Goal: Find specific page/section: Find specific page/section

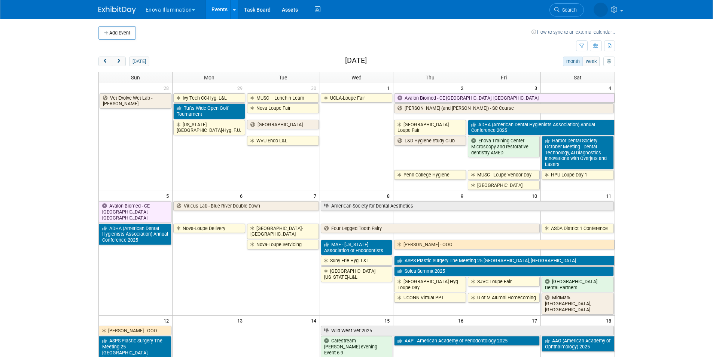
drag, startPoint x: 0, startPoint y: 0, endPoint x: 576, endPoint y: 3, distance: 576.4
click at [576, 2] on li "Search" at bounding box center [566, 9] width 34 height 18
click at [558, 11] on link "Search" at bounding box center [541, 9] width 34 height 13
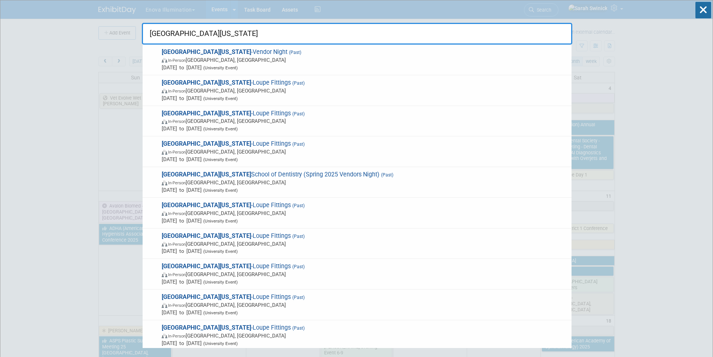
click at [236, 64] on span "[DATE] to [DATE] (University Event)" at bounding box center [365, 67] width 406 height 7
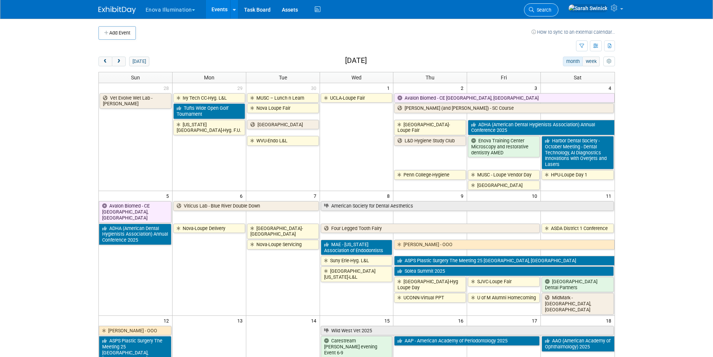
click at [551, 10] on span "Search" at bounding box center [542, 10] width 17 height 6
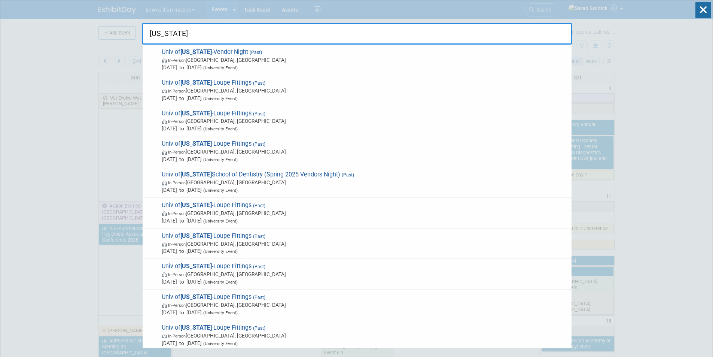
type input "[US_STATE]"
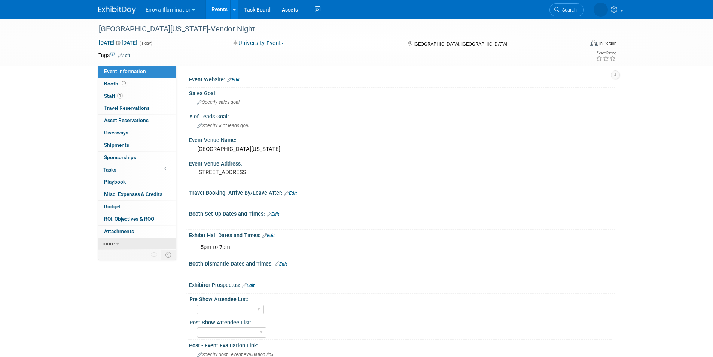
click at [120, 242] on link "more" at bounding box center [137, 244] width 78 height 12
